Goal: Transaction & Acquisition: Book appointment/travel/reservation

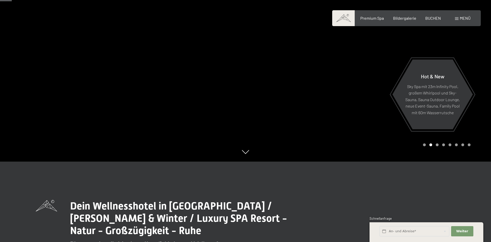
scroll to position [82, 0]
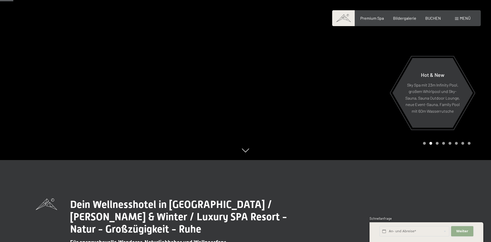
click at [458, 230] on span "Weiter" at bounding box center [462, 231] width 12 height 5
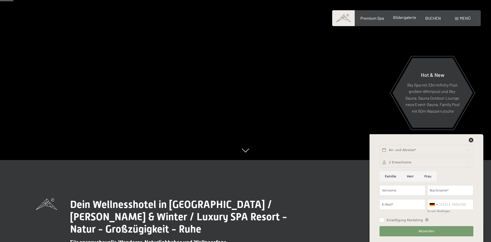
click at [412, 19] on span "Bildergalerie" at bounding box center [404, 17] width 23 height 5
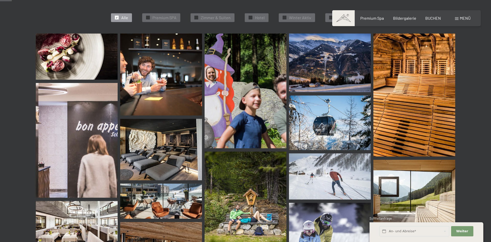
scroll to position [164, 0]
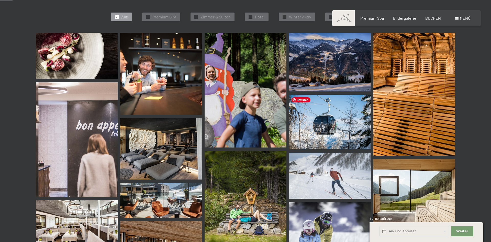
click at [323, 129] on img at bounding box center [330, 122] width 82 height 54
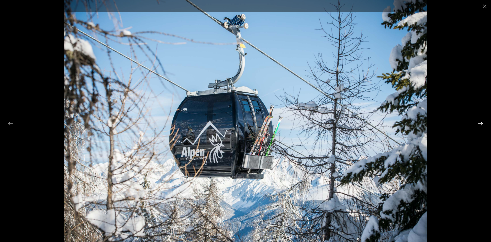
click at [478, 124] on button "Next slide" at bounding box center [480, 123] width 11 height 10
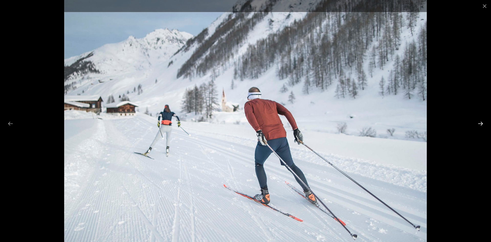
click at [478, 124] on button "Next slide" at bounding box center [480, 123] width 11 height 10
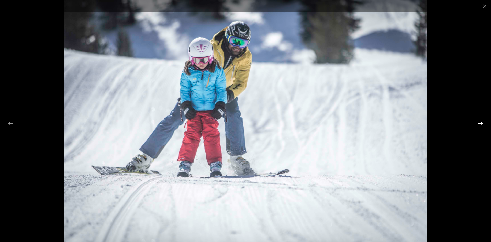
click at [478, 124] on button "Next slide" at bounding box center [480, 123] width 11 height 10
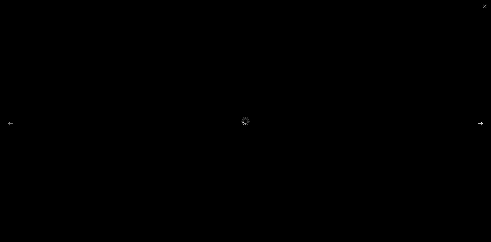
click at [478, 124] on button "Next slide" at bounding box center [480, 123] width 11 height 10
click at [484, 5] on button "Close gallery" at bounding box center [484, 6] width 13 height 12
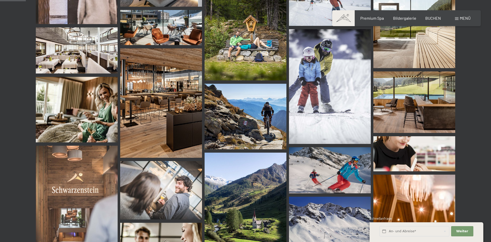
scroll to position [337, 0]
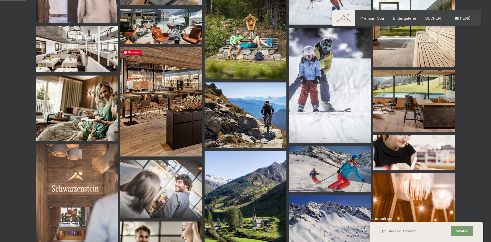
click at [167, 123] on img at bounding box center [161, 101] width 82 height 109
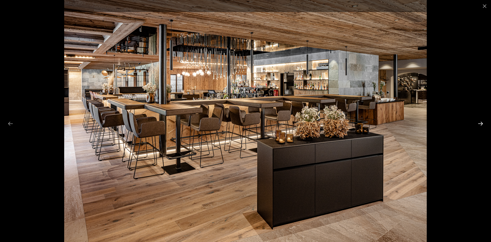
click at [481, 122] on button "Next slide" at bounding box center [480, 123] width 11 height 10
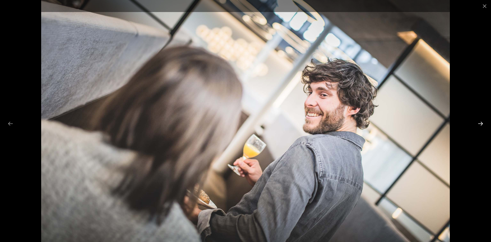
click at [481, 123] on button "Next slide" at bounding box center [480, 123] width 11 height 10
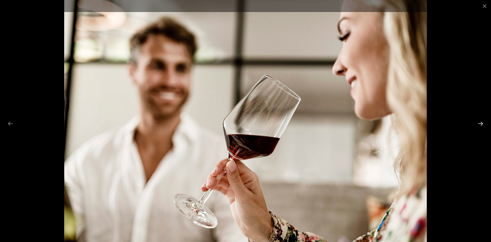
click at [481, 123] on button "Next slide" at bounding box center [480, 123] width 11 height 10
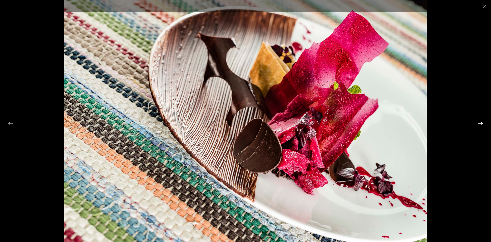
click at [481, 123] on button "Next slide" at bounding box center [480, 123] width 11 height 10
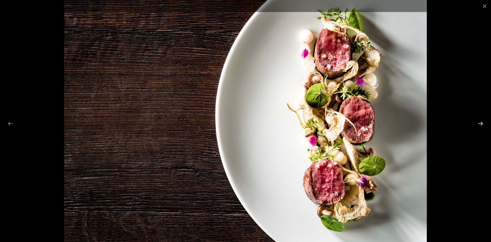
click at [481, 123] on button "Next slide" at bounding box center [480, 123] width 11 height 10
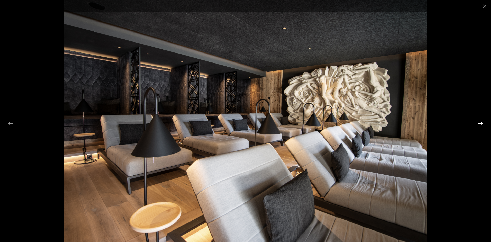
click at [481, 123] on button "Next slide" at bounding box center [480, 123] width 11 height 10
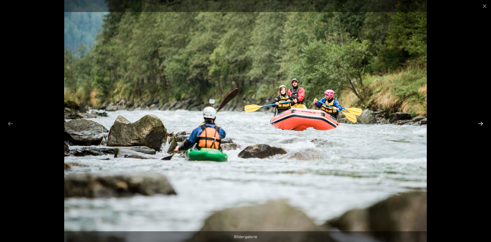
click at [481, 123] on button "Next slide" at bounding box center [480, 123] width 11 height 10
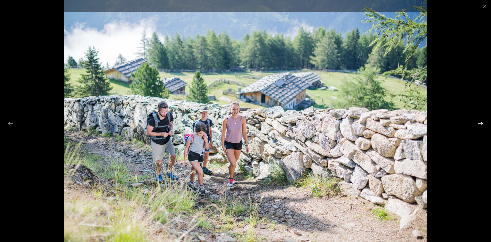
click at [481, 123] on button "Next slide" at bounding box center [480, 123] width 11 height 10
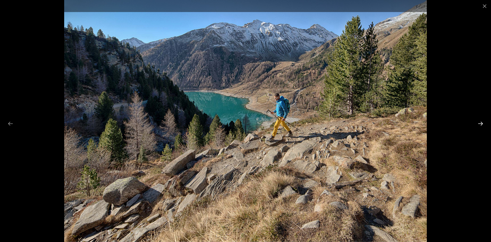
click at [481, 123] on button "Next slide" at bounding box center [480, 123] width 11 height 10
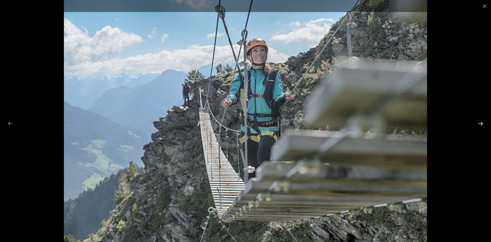
click at [481, 123] on button "Next slide" at bounding box center [480, 123] width 11 height 10
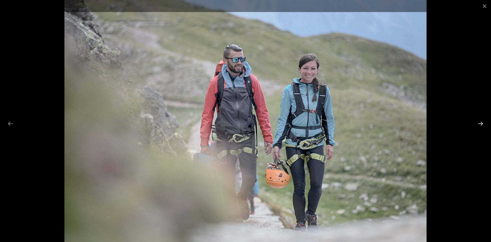
click at [481, 123] on button "Next slide" at bounding box center [480, 123] width 11 height 10
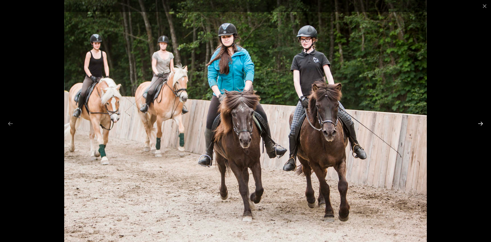
click at [481, 123] on button "Next slide" at bounding box center [480, 123] width 11 height 10
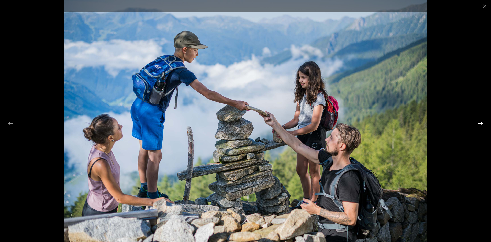
click at [481, 123] on button "Next slide" at bounding box center [480, 123] width 11 height 10
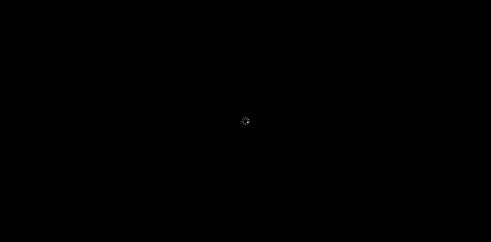
click at [481, 123] on button "Next slide" at bounding box center [483, 123] width 11 height 10
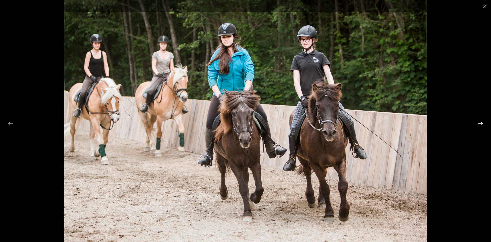
click at [481, 123] on button "Next slide" at bounding box center [480, 123] width 11 height 10
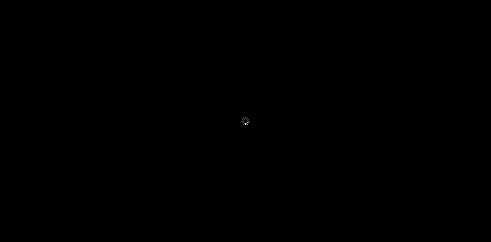
click at [481, 123] on button "Next slide" at bounding box center [483, 123] width 11 height 10
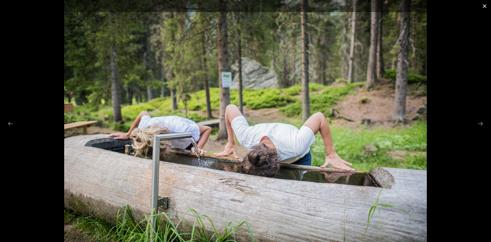
click at [483, 7] on button "Close gallery" at bounding box center [484, 6] width 13 height 12
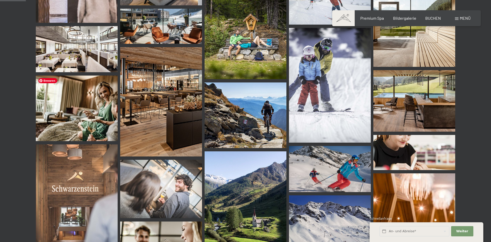
click at [82, 108] on img at bounding box center [77, 107] width 82 height 65
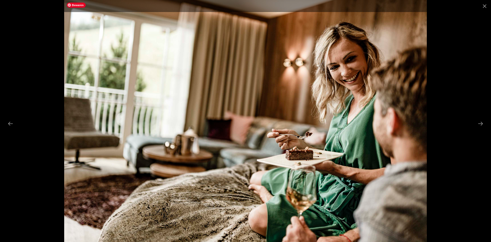
scroll to position [338, 0]
click at [483, 5] on button "Close gallery" at bounding box center [484, 6] width 13 height 12
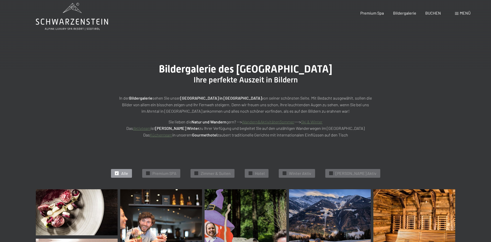
scroll to position [0, 0]
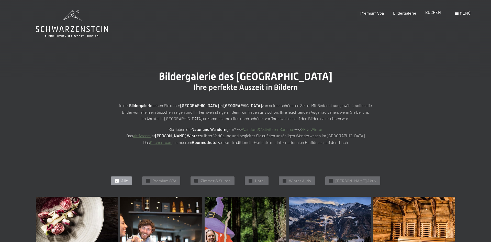
click at [432, 12] on span "BUCHEN" at bounding box center [433, 12] width 16 height 5
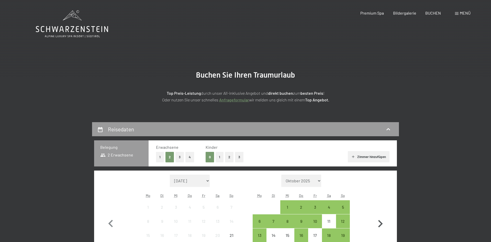
click at [378, 223] on icon "button" at bounding box center [380, 223] width 15 height 15
select select "2025-10-01"
select select "2025-11-01"
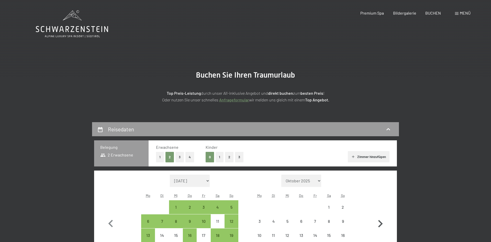
click at [378, 223] on icon "button" at bounding box center [380, 223] width 15 height 15
select select "2025-11-01"
select select "2025-12-01"
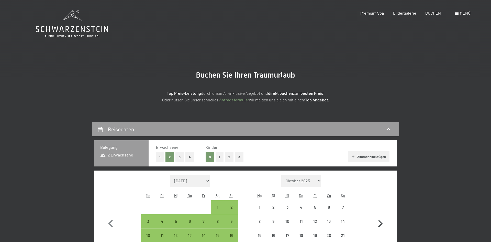
click at [378, 223] on icon "button" at bounding box center [380, 223] width 15 height 15
select select "2025-12-01"
select select "2026-01-01"
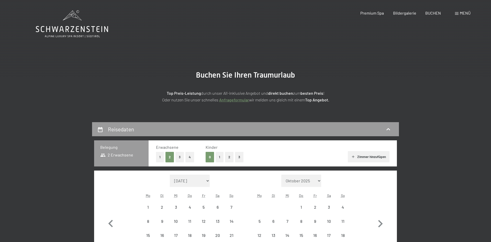
select select "2025-12-01"
select select "2026-01-01"
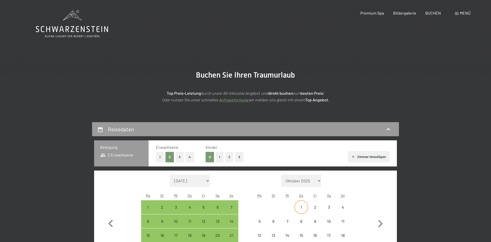
select select "2025-12-01"
select select "2026-01-01"
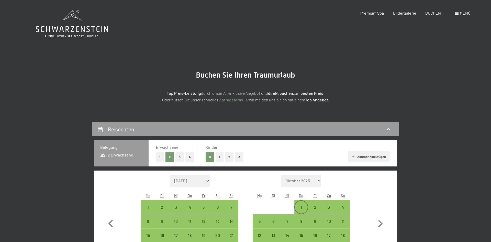
click at [302, 210] on div "1" at bounding box center [301, 211] width 13 height 13
select select "2025-12-01"
select select "2026-01-01"
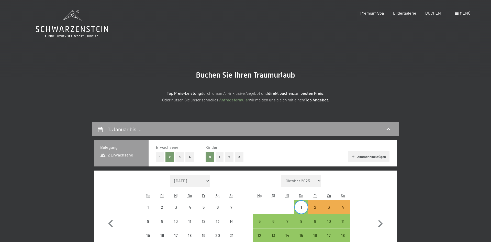
click at [253, 222] on div "5" at bounding box center [260, 221] width 14 height 14
select select "2025-12-01"
select select "2026-01-01"
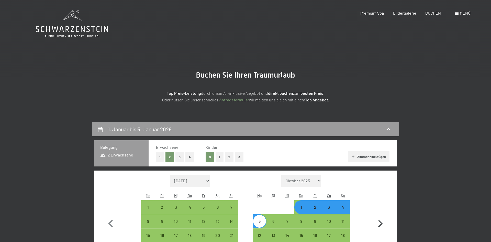
click at [382, 224] on icon "button" at bounding box center [380, 223] width 15 height 15
select select "2026-01-01"
select select "2026-02-01"
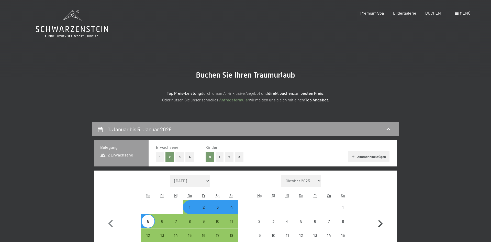
select select "2026-01-01"
select select "2026-02-01"
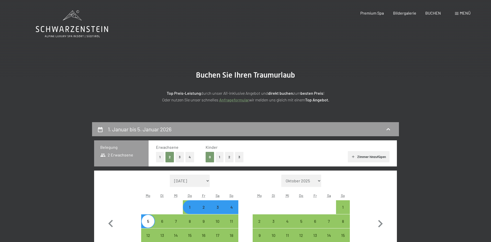
click at [239, 157] on button "3" at bounding box center [239, 157] width 8 height 10
select select "2026-01-01"
select select "2026-02-01"
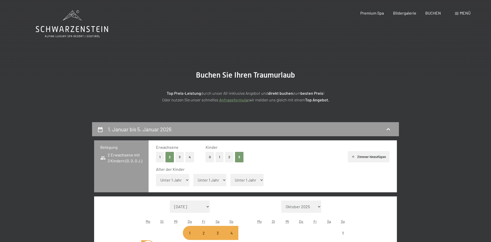
select select "2026-01-01"
select select "2026-02-01"
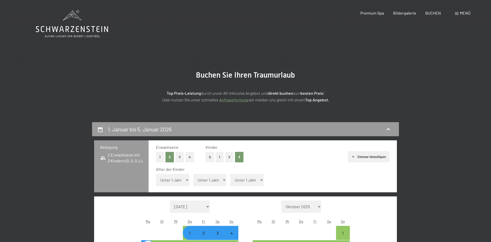
click at [185, 180] on select "Unter 1 Jahr 1 Jahr 2 Jahre 3 Jahre 4 Jahre 5 Jahre 6 Jahre 7 Jahre 8 Jahre 9 J…" at bounding box center [172, 180] width 33 height 12
select select "15"
click at [156, 174] on select "Unter 1 Jahr 1 Jahr 2 Jahre 3 Jahre 4 Jahre 5 Jahre 6 Jahre 7 Jahre 8 Jahre 9 J…" at bounding box center [172, 180] width 33 height 12
select select "2026-01-01"
select select "2026-02-01"
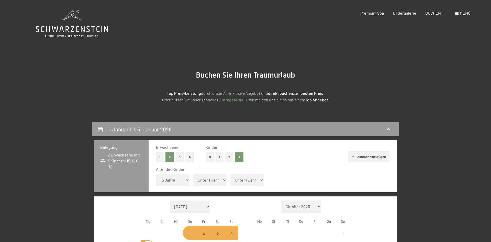
click at [204, 177] on select "Unter 1 Jahr 1 Jahr 2 Jahre 3 Jahre 4 Jahre 5 Jahre 6 Jahre 7 Jahre 8 Jahre 9 J…" at bounding box center [209, 180] width 33 height 12
select select "2026-01-01"
select select "2026-02-01"
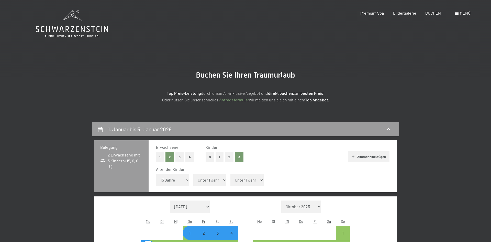
select select "13"
click at [193, 174] on select "Unter 1 Jahr 1 Jahr 2 Jahre 3 Jahre 4 Jahre 5 Jahre 6 Jahre 7 Jahre 8 Jahre 9 J…" at bounding box center [209, 180] width 33 height 12
select select "2026-01-01"
select select "2026-02-01"
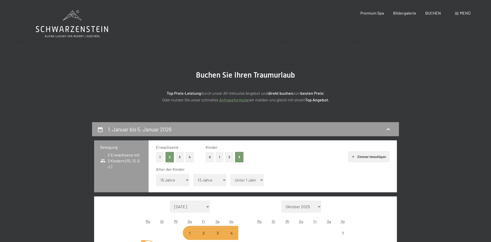
click at [248, 179] on select "Unter 1 Jahr 1 Jahr 2 Jahre 3 Jahre 4 Jahre 5 Jahre 6 Jahre 7 Jahre 8 Jahre 9 J…" at bounding box center [246, 180] width 33 height 12
select select "2026-01-01"
select select "2026-02-01"
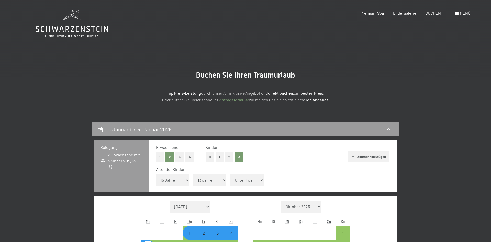
select select "10"
click at [230, 174] on select "Unter 1 Jahr 1 Jahr 2 Jahre 3 Jahre 4 Jahre 5 Jahre 6 Jahre 7 Jahre 8 Jahre 9 J…" at bounding box center [246, 180] width 33 height 12
select select "2026-01-01"
select select "2026-02-01"
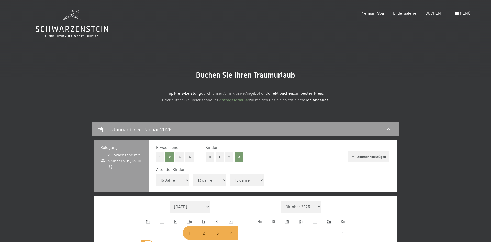
select select "2026-01-01"
select select "2026-02-01"
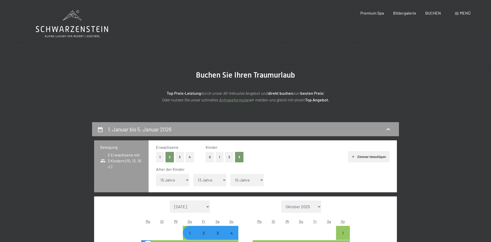
select select "11"
select select "2026-01-01"
select select "2026-02-01"
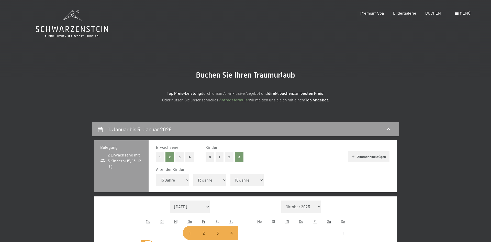
select select "17"
select select "2026-01-01"
select select "2026-02-01"
select select "2026-01-01"
select select "2026-02-01"
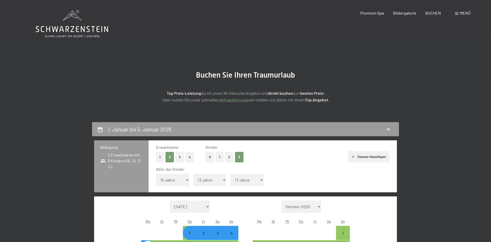
select select "2026-01-01"
select select "2026-02-01"
select select "2026-01-01"
select select "2026-02-01"
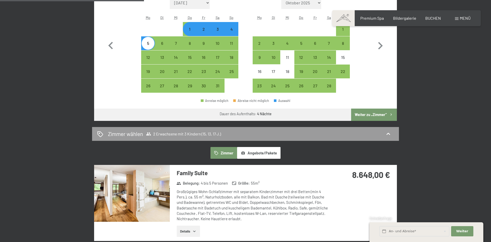
scroll to position [204, 0]
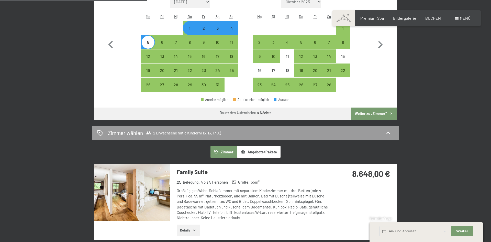
click at [188, 28] on div "1" at bounding box center [189, 32] width 13 height 13
select select "2026-01-01"
select select "2026-02-01"
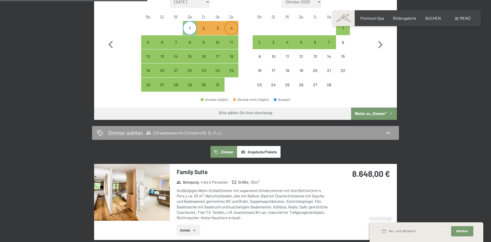
click at [235, 29] on div "4" at bounding box center [231, 32] width 13 height 13
select select "2026-01-01"
select select "2026-02-01"
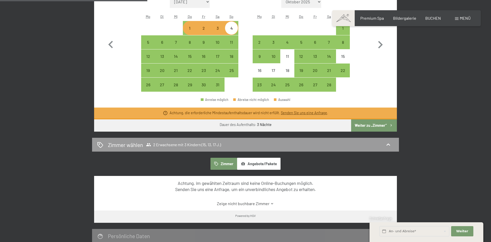
click at [187, 28] on div "1" at bounding box center [189, 32] width 13 height 13
select select "2026-01-01"
select select "2026-02-01"
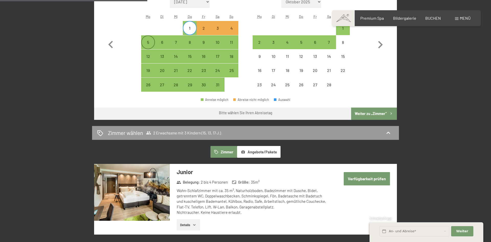
click at [150, 39] on div "5" at bounding box center [148, 42] width 13 height 13
select select "2026-01-01"
select select "2026-02-01"
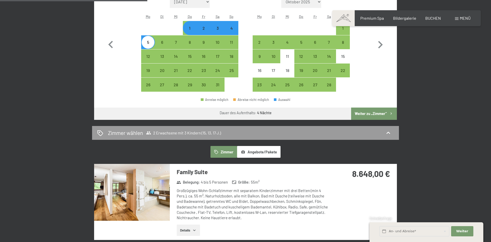
click at [463, 224] on div "Weiter Adressfelder ausblenden" at bounding box center [462, 231] width 24 height 14
click at [462, 233] on span "Weiter" at bounding box center [462, 231] width 12 height 5
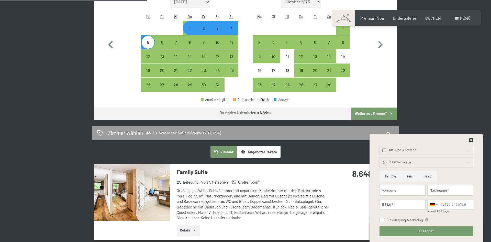
click at [467, 140] on div at bounding box center [426, 141] width 95 height 7
click at [470, 140] on icon at bounding box center [471, 140] width 5 height 5
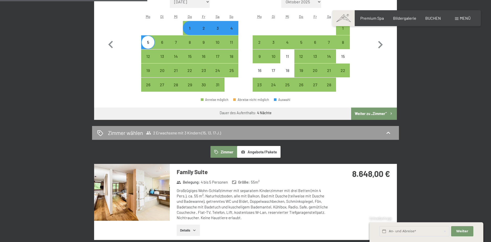
click at [337, 215] on div "Family Suite Belegung : 4 bis 5 Personen Größe : 55 m² Großzügiges Wohn-Schlafz…" at bounding box center [245, 202] width 303 height 76
click at [182, 228] on button "Details" at bounding box center [188, 229] width 23 height 11
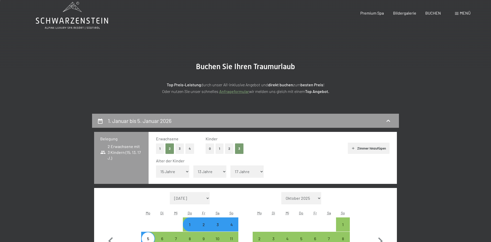
scroll to position [0, 0]
